Goal: Entertainment & Leisure: Consume media (video, audio)

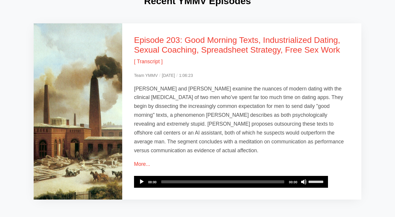
scroll to position [416, 0]
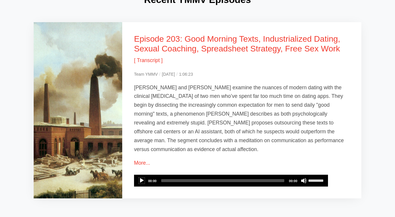
click at [139, 178] on button "Play" at bounding box center [142, 181] width 6 height 6
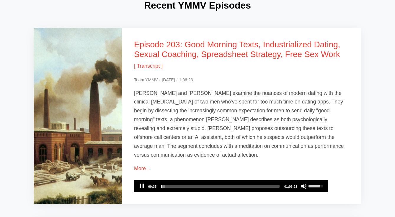
scroll to position [410, 0]
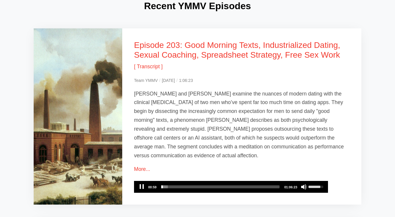
click at [142, 184] on button "Pause" at bounding box center [142, 187] width 6 height 6
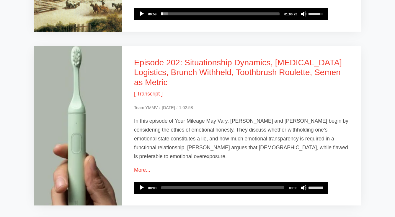
scroll to position [584, 0]
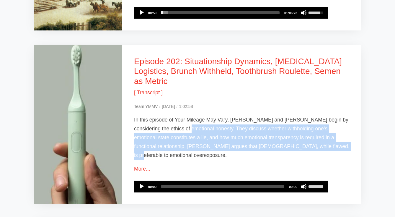
drag, startPoint x: 176, startPoint y: 90, endPoint x: 281, endPoint y: 109, distance: 106.3
click at [281, 115] on p "In this episode of Your Mileage May Vary, [PERSON_NAME] and [PERSON_NAME] begin…" at bounding box center [242, 137] width 216 height 44
click at [144, 166] on link "More..." at bounding box center [142, 169] width 16 height 6
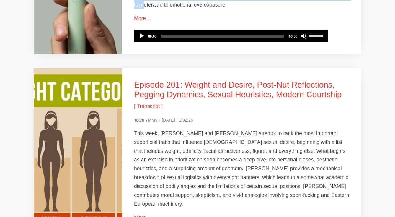
scroll to position [736, 0]
